Goal: Navigation & Orientation: Find specific page/section

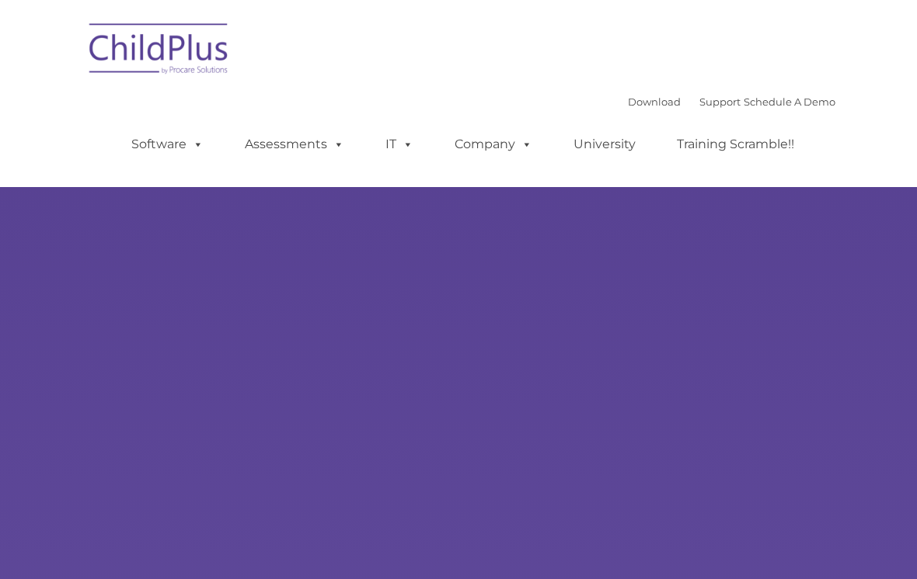
type input ""
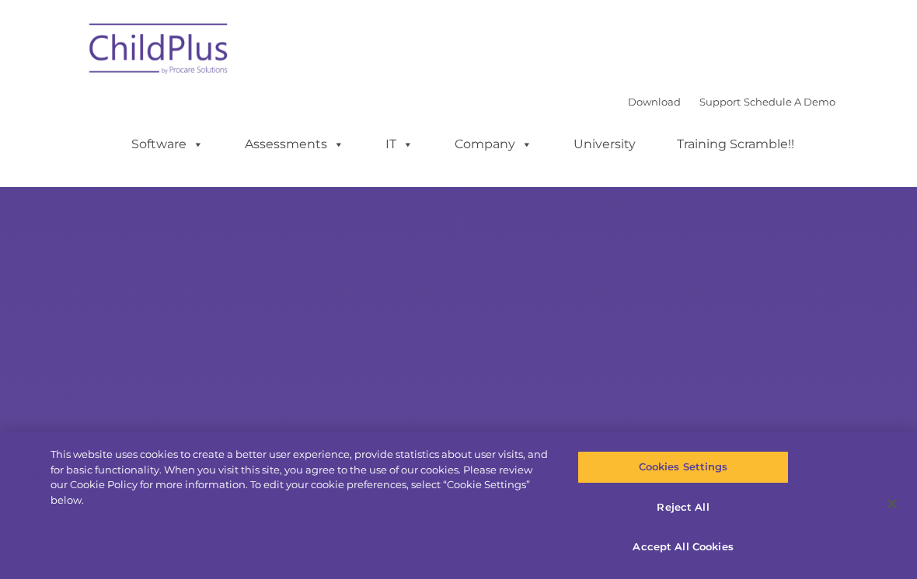
select select "MEDIUM"
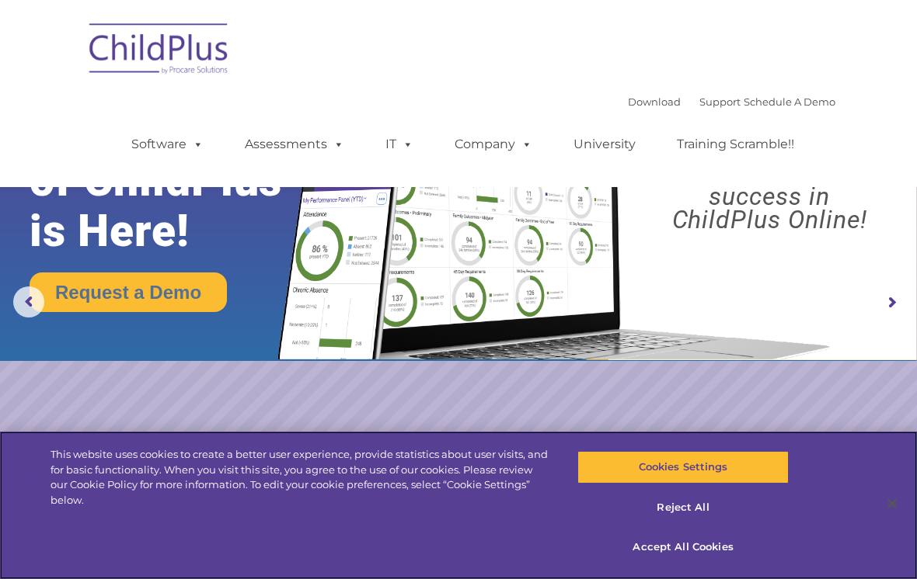
click at [699, 548] on button "Accept All Cookies" at bounding box center [682, 547] width 211 height 33
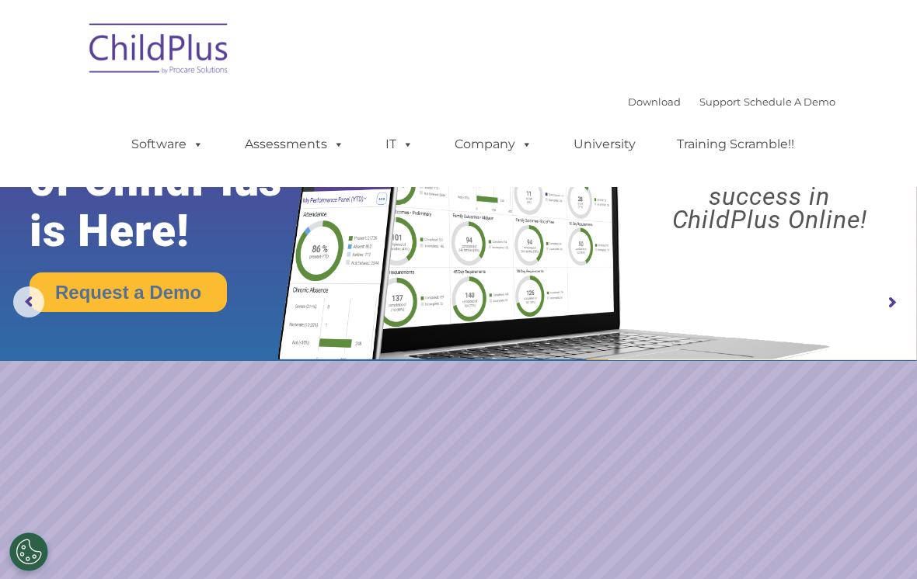
click at [165, 33] on img at bounding box center [159, 51] width 155 height 78
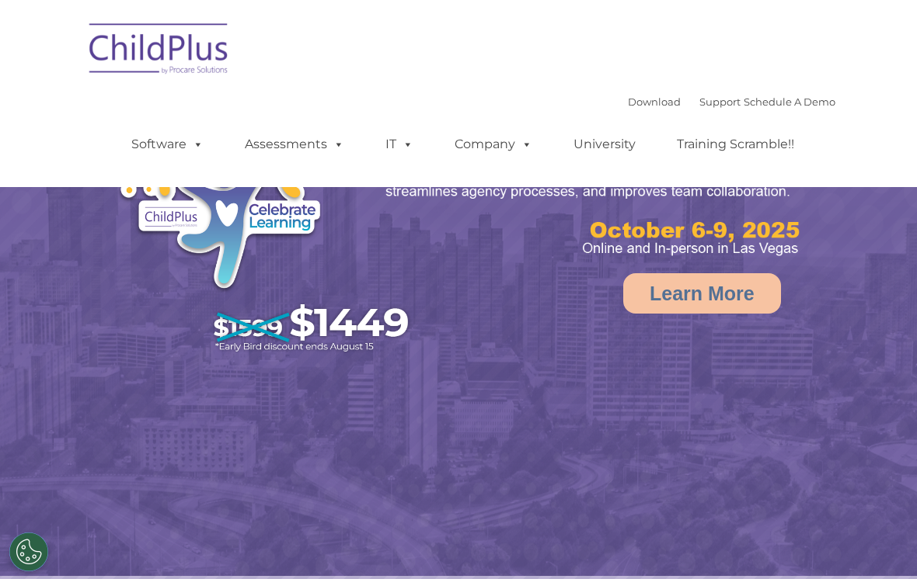
select select "MEDIUM"
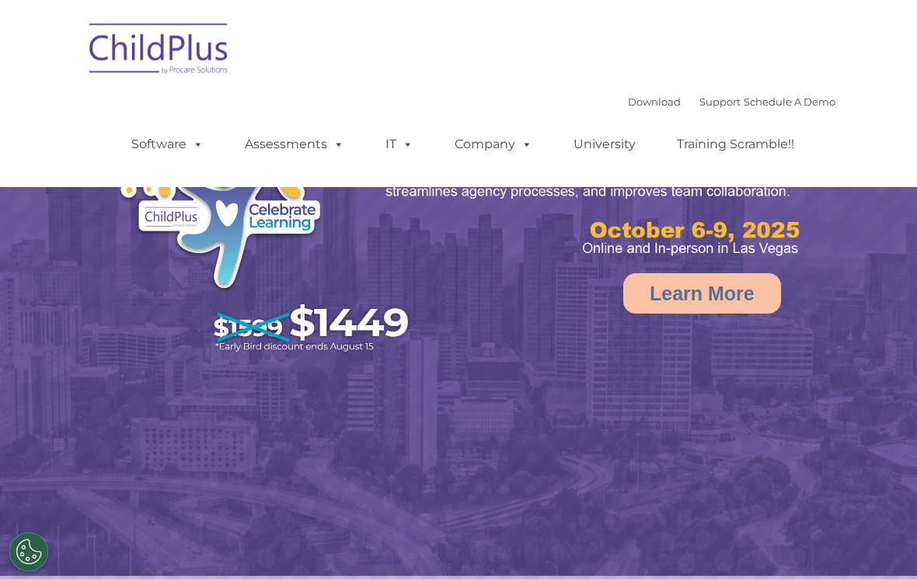
select select "MEDIUM"
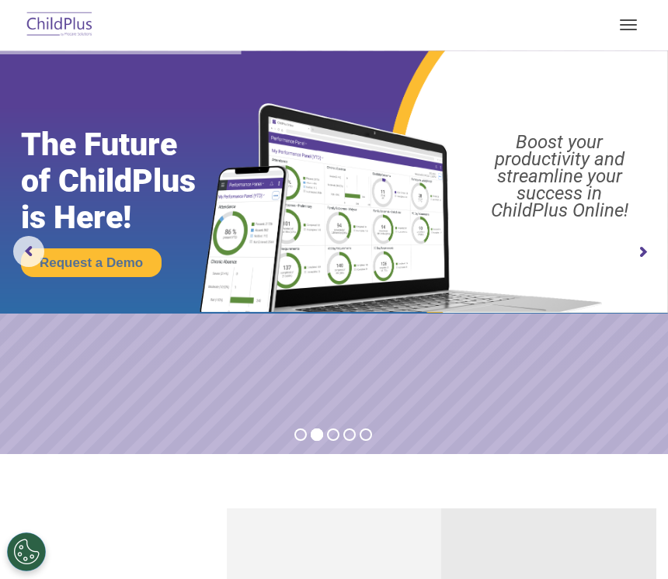
click at [400, 30] on div at bounding box center [334, 24] width 606 height 37
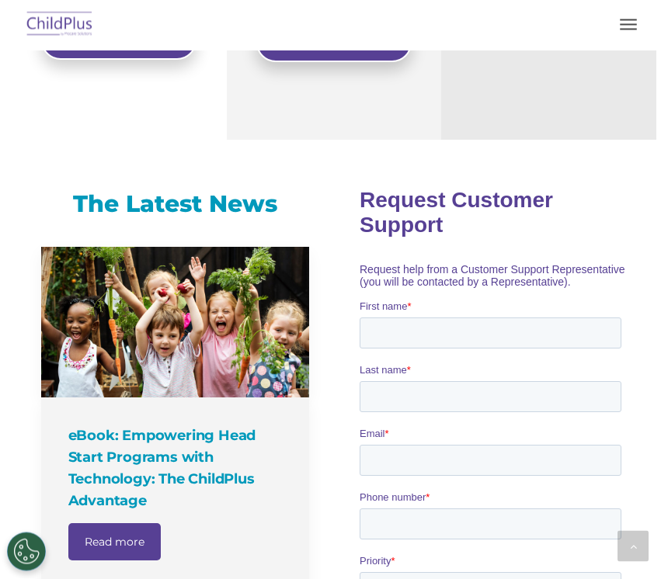
scroll to position [837, 0]
